Goal: Task Accomplishment & Management: Use online tool/utility

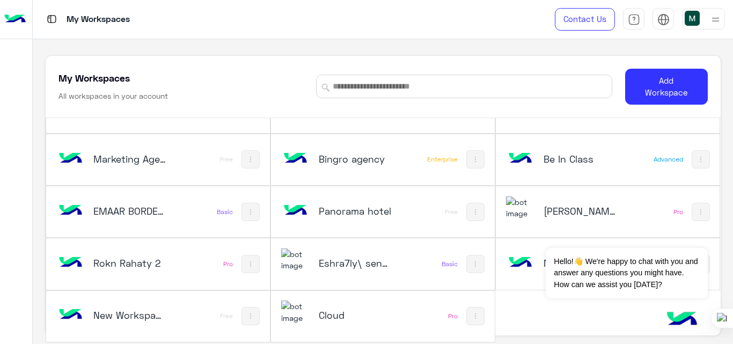
scroll to position [4, 0]
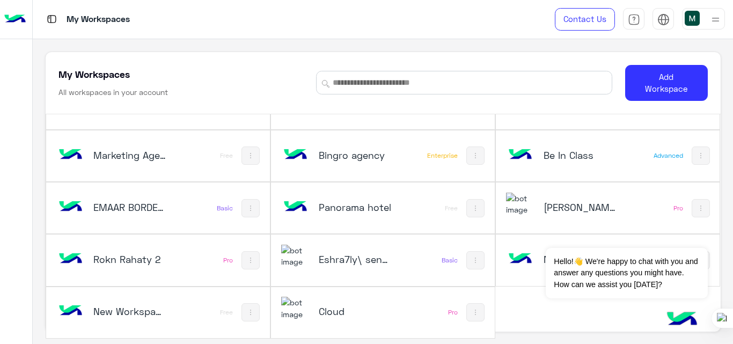
click at [563, 202] on h5 "[PERSON_NAME]" at bounding box center [579, 207] width 73 height 13
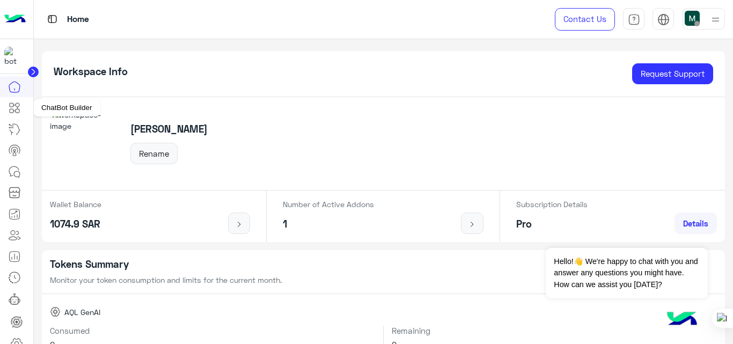
click at [11, 108] on icon at bounding box center [14, 107] width 13 height 13
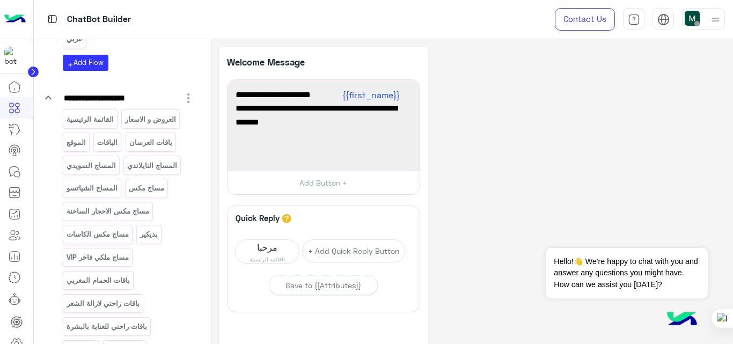
scroll to position [176, 0]
click at [105, 117] on p "القائمة الرئيسية" at bounding box center [89, 119] width 49 height 12
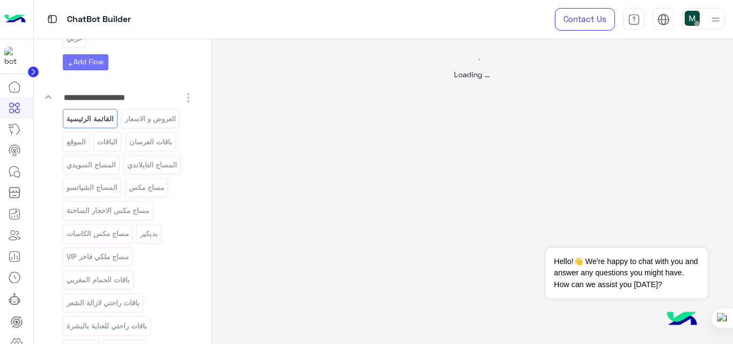
select select "*"
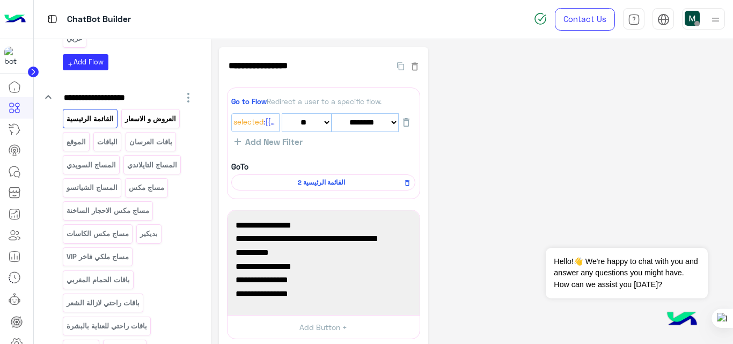
click at [160, 113] on p "العروض و الاسعار" at bounding box center [150, 119] width 53 height 12
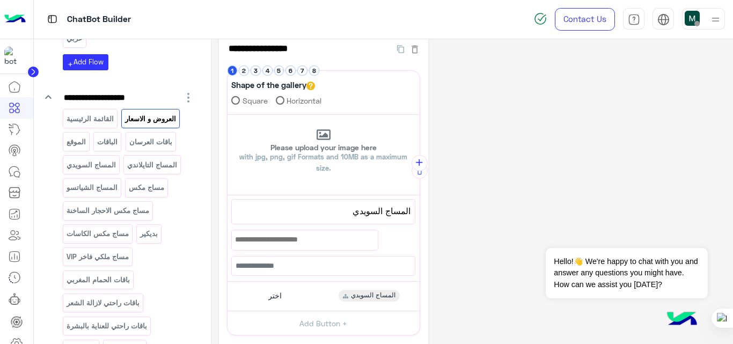
scroll to position [17, 0]
